Goal: Check status

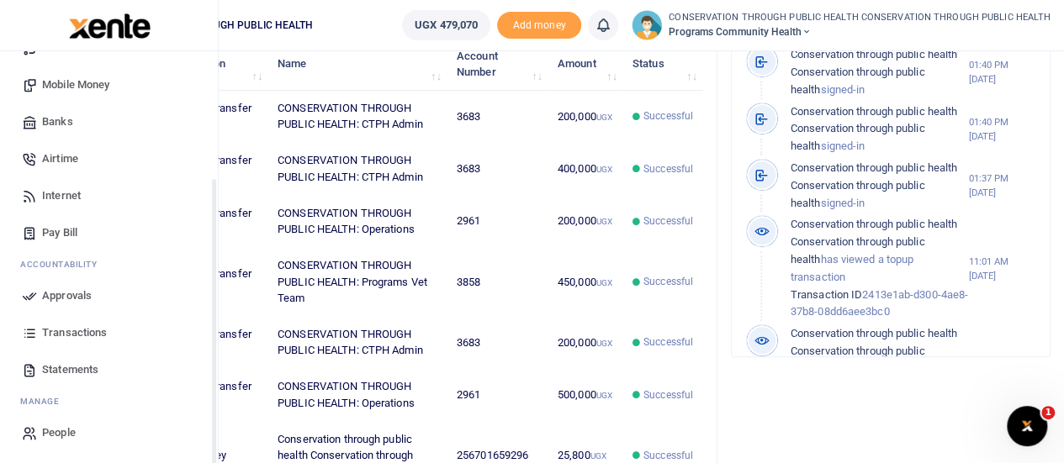
scroll to position [173, 0]
click at [74, 329] on span "Transactions" at bounding box center [74, 332] width 65 height 17
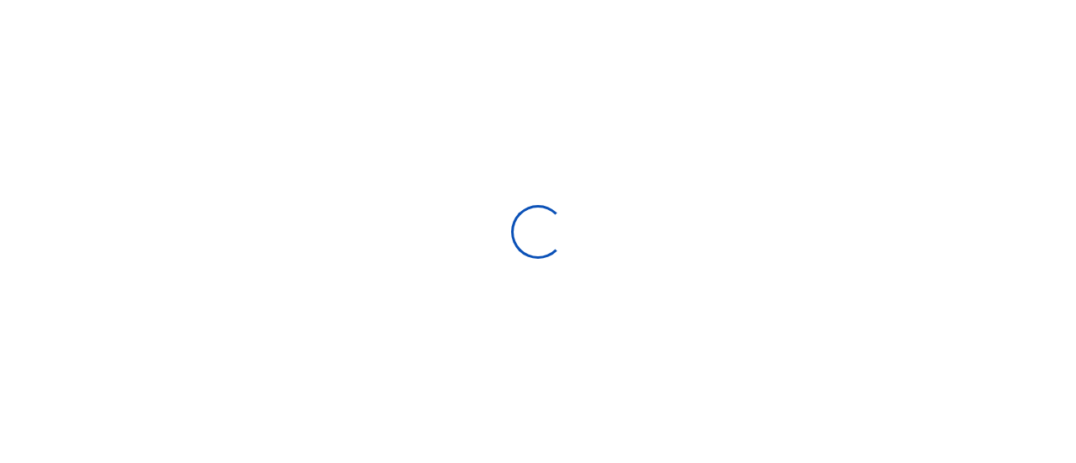
select select
type input "[DATE] - [DATE]"
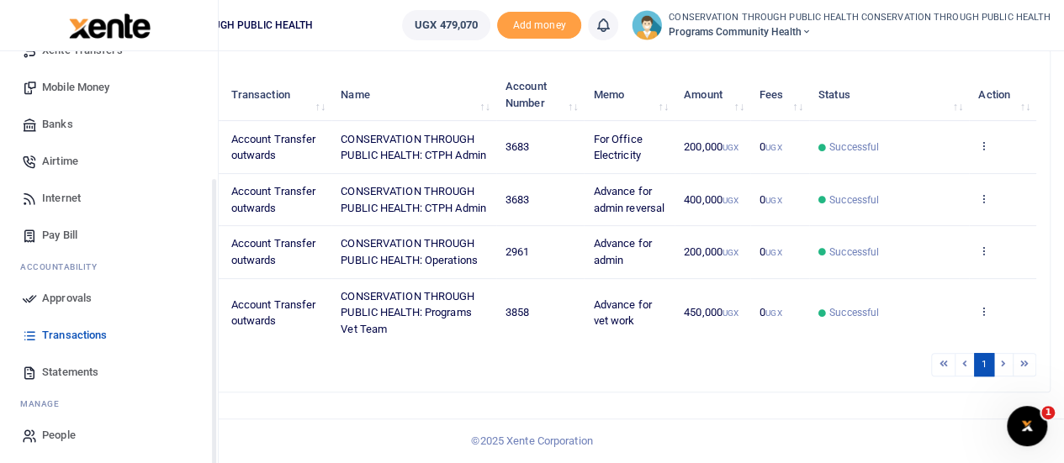
scroll to position [173, 0]
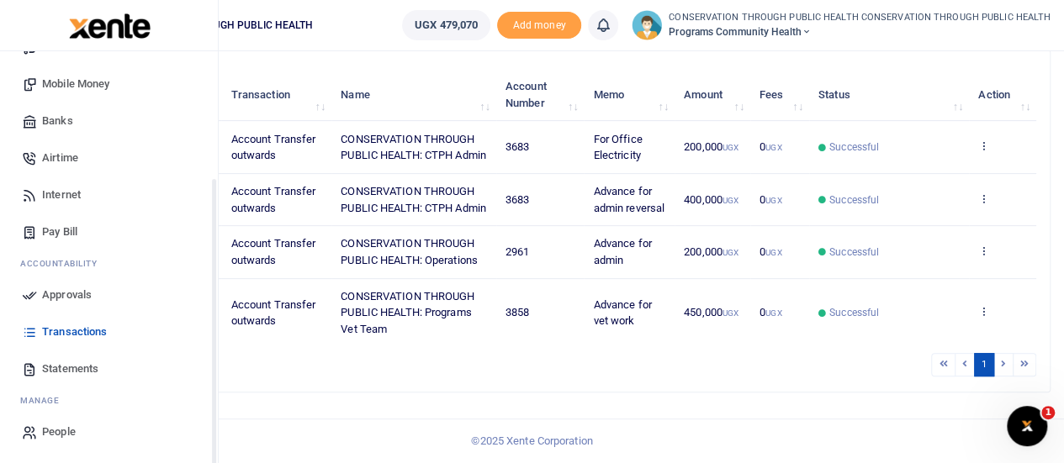
click at [66, 369] on span "Statements" at bounding box center [70, 369] width 56 height 17
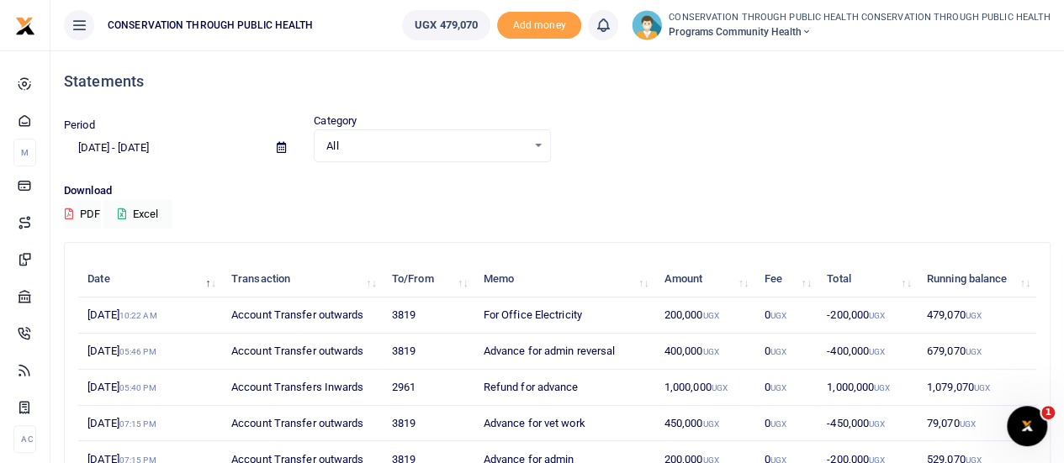
click at [277, 151] on icon at bounding box center [281, 147] width 9 height 11
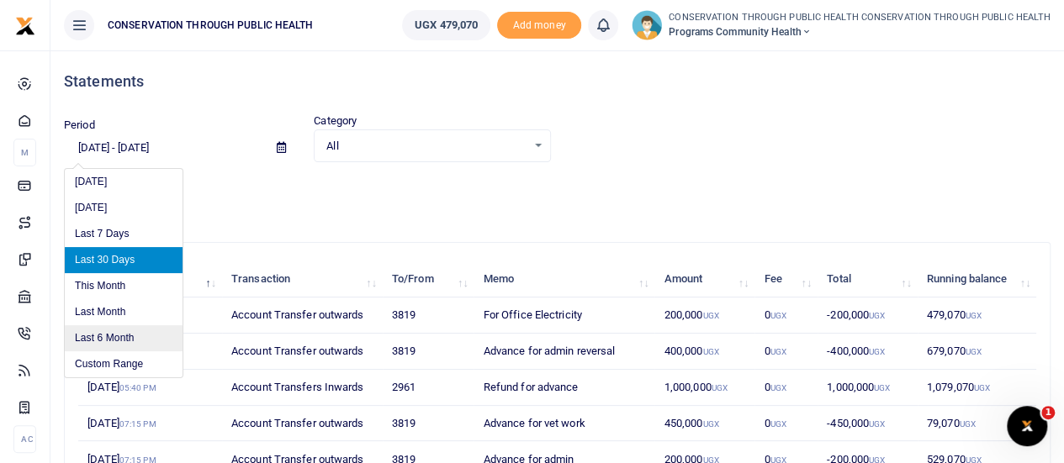
click at [123, 334] on li "Last 6 Month" at bounding box center [124, 338] width 118 height 26
type input "[DATE] - [DATE]"
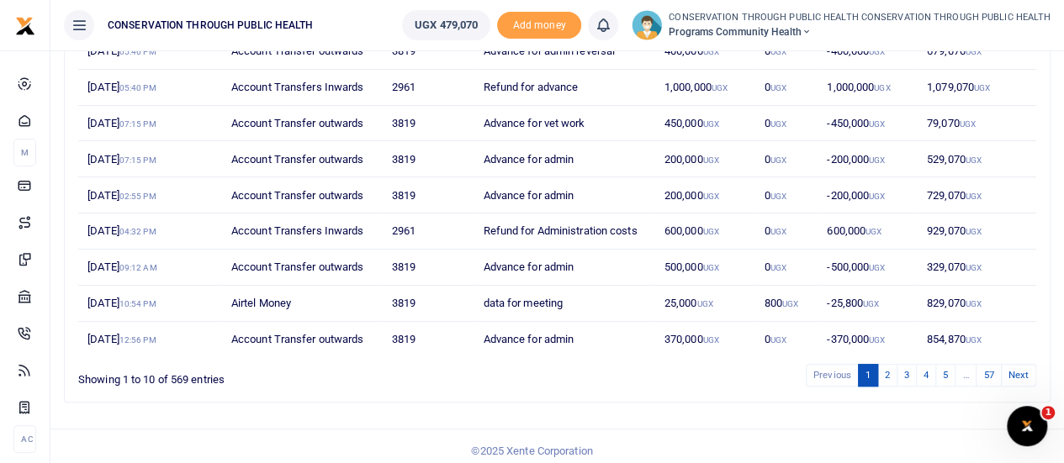
scroll to position [304, 0]
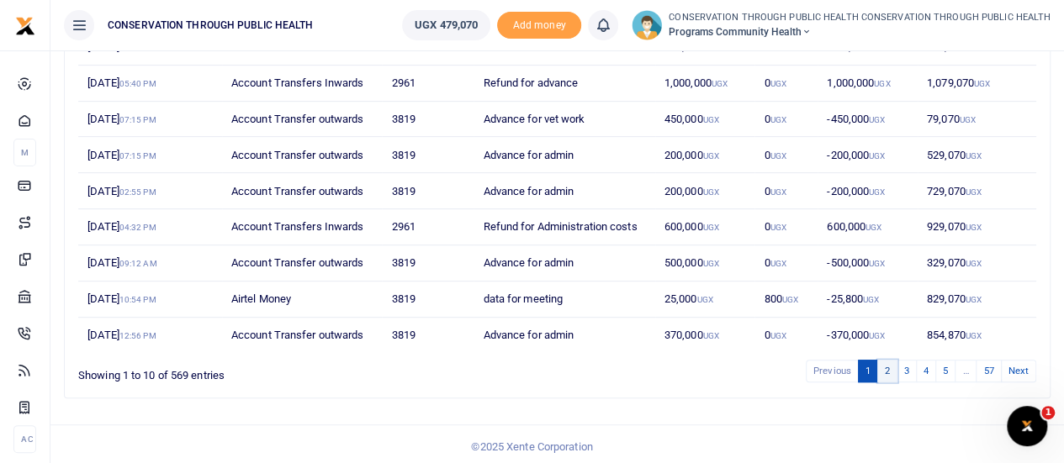
click at [887, 367] on link "2" at bounding box center [887, 371] width 20 height 23
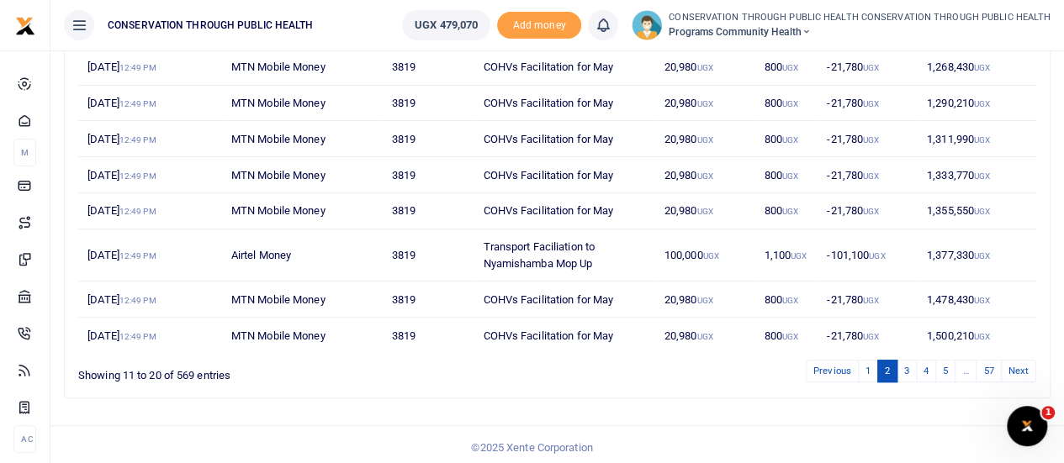
scroll to position [321, 0]
click at [872, 367] on link "1" at bounding box center [868, 370] width 20 height 23
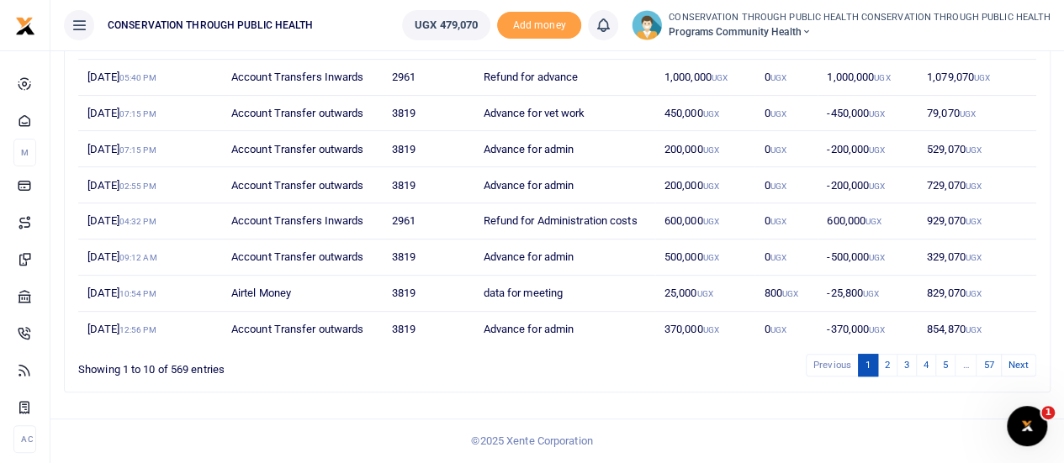
scroll to position [304, 0]
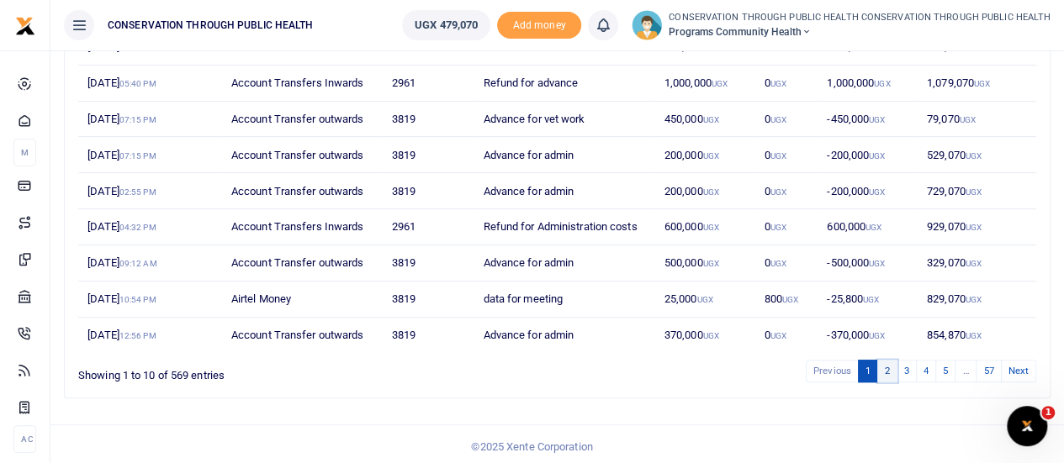
click at [889, 369] on link "2" at bounding box center [887, 371] width 20 height 23
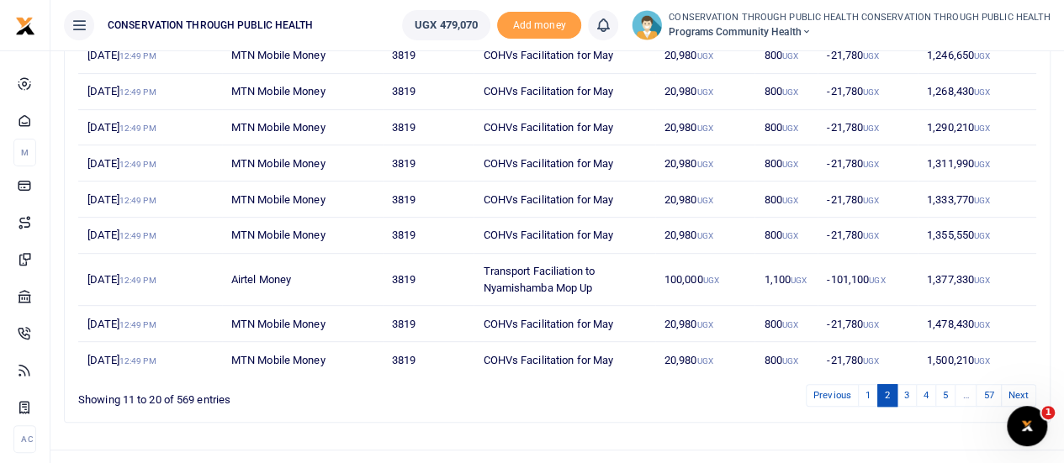
scroll to position [321, 0]
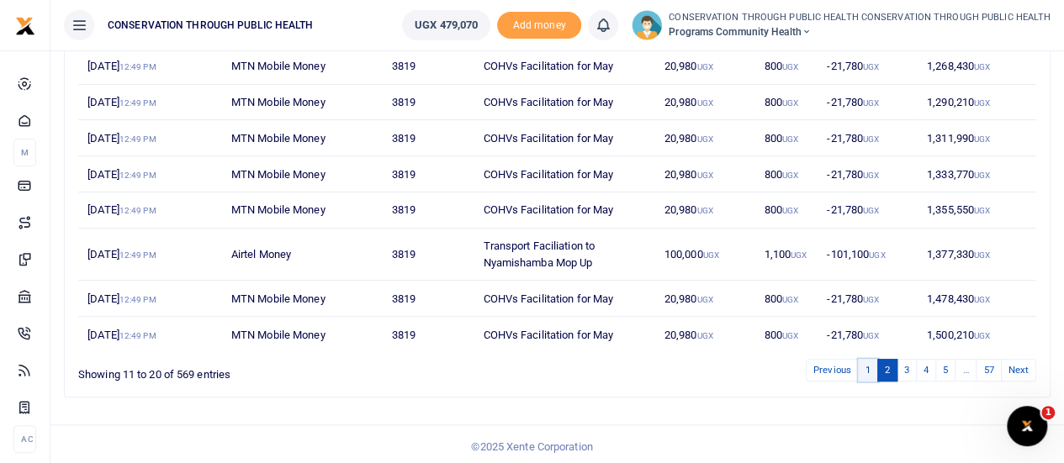
click at [871, 370] on link "1" at bounding box center [868, 370] width 20 height 23
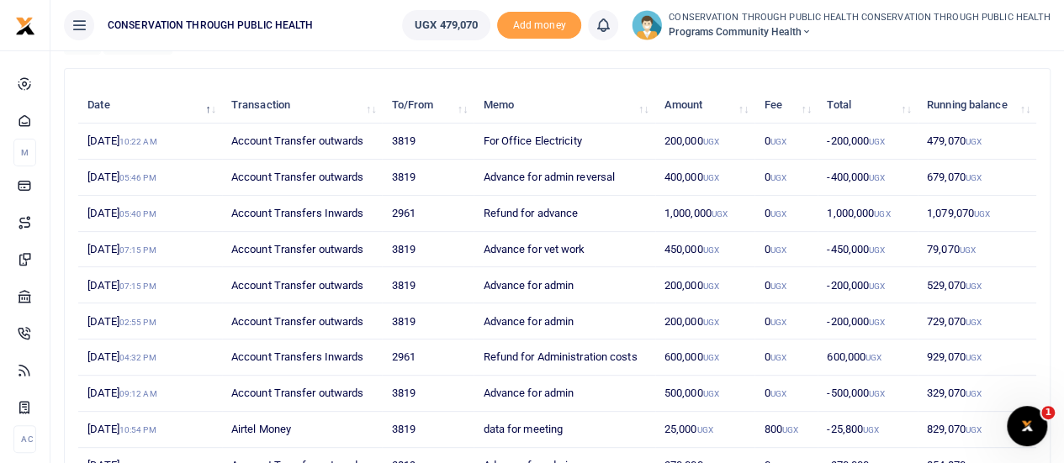
scroll to position [136, 0]
